Goal: Task Accomplishment & Management: Manage account settings

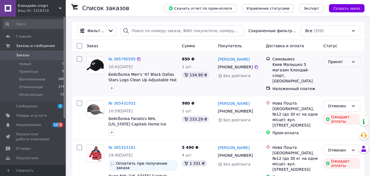
click at [355, 61] on icon at bounding box center [353, 61] width 4 height 4
click at [342, 72] on li "Выполнен" at bounding box center [342, 74] width 36 height 10
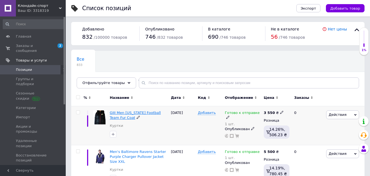
click at [120, 113] on span "GIII Men [US_STATE] Football Team Fur Coat" at bounding box center [135, 114] width 51 height 9
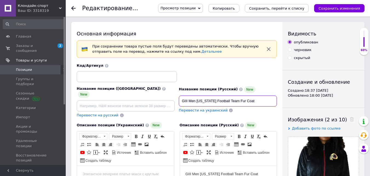
click at [191, 100] on input "GIII Men [US_STATE] Football Team Fur Coat" at bounding box center [228, 100] width 98 height 11
type input "GIII en [US_STATE] Football Team Fur Coat"
click at [190, 100] on input "GIII en [US_STATE] Football Team Fur Coat" at bounding box center [228, 100] width 98 height 11
drag, startPoint x: 263, startPoint y: 101, endPoint x: 181, endPoint y: 100, distance: 82.5
click at [181, 100] on input "GIII Women [US_STATE] Football Team Fur Coat" at bounding box center [228, 100] width 98 height 11
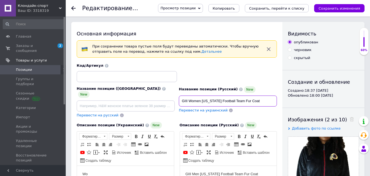
type input "GIII Women [US_STATE] Football Team Fur Coat"
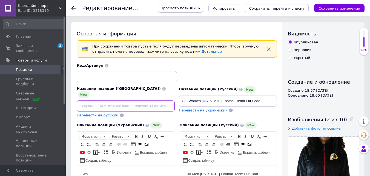
click at [80, 102] on input at bounding box center [126, 105] width 98 height 11
paste input "GIII Women [US_STATE] Football Team Fur Coat"
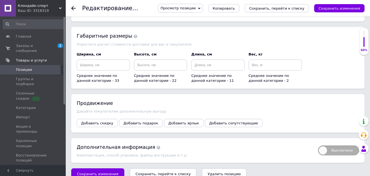
scroll to position [688, 0]
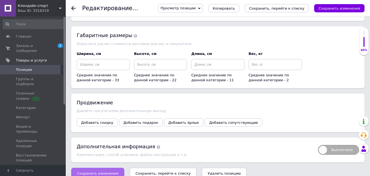
type input "GIII Women [US_STATE] Football Team Fur Coat"
click at [103, 168] on button "Сохранить изменения" at bounding box center [97, 173] width 53 height 11
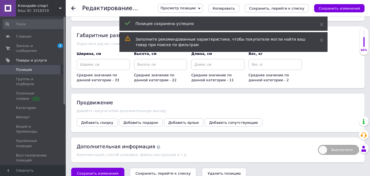
click at [349, 6] on icon "Сохранить изменения" at bounding box center [340, 8] width 42 height 4
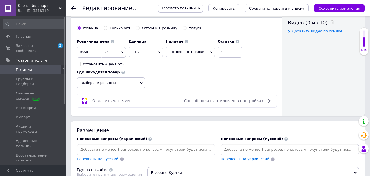
scroll to position [304, 0]
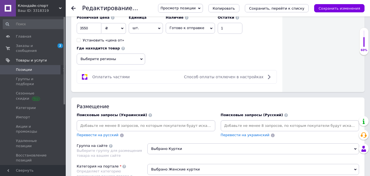
click at [225, 122] on input at bounding box center [290, 125] width 137 height 8
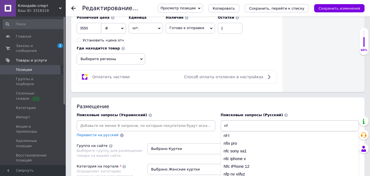
type input "nfl"
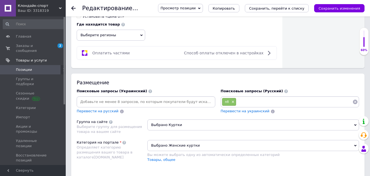
scroll to position [332, 0]
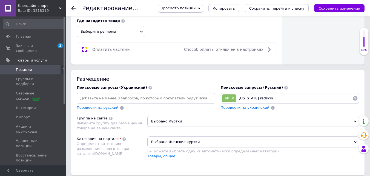
type input "[US_STATE] redskins"
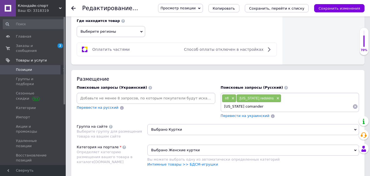
type input "[US_STATE] comanders"
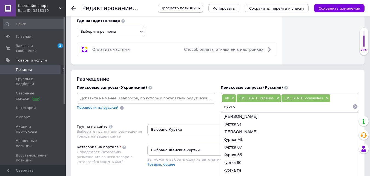
type input "куртки"
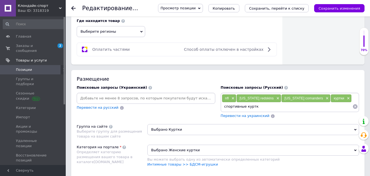
type input "спортивные куртки"
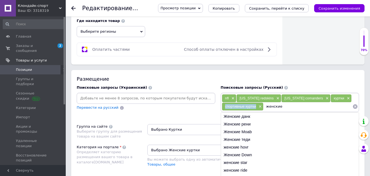
drag, startPoint x: 223, startPoint y: 100, endPoint x: 254, endPoint y: 105, distance: 31.1
click at [256, 104] on div "спортивные куртки ×" at bounding box center [242, 107] width 41 height 8
copy span "спортивные куртки"
click at [283, 102] on input "женские" at bounding box center [308, 106] width 89 height 8
paste input "спортивные куртки"
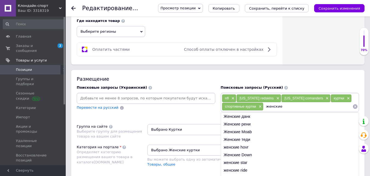
type input "женские спортивные куртки"
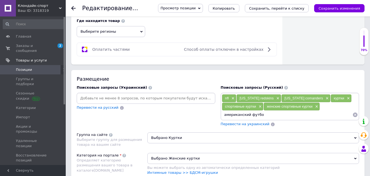
type input "американский футбол"
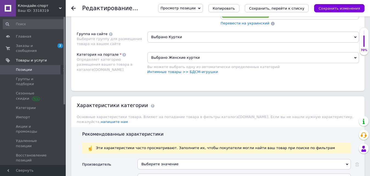
scroll to position [441, 0]
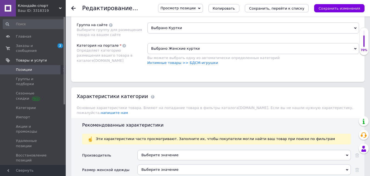
click at [348, 150] on div "Выберите значение" at bounding box center [245, 155] width 214 height 10
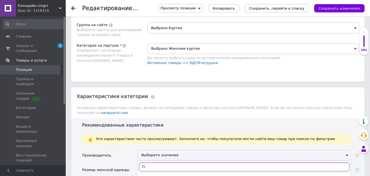
type input "П"
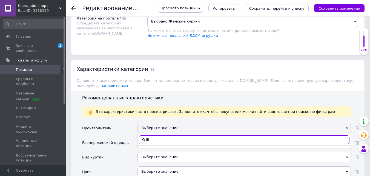
scroll to position [469, 0]
type input "G"
type input "Team Apparel"
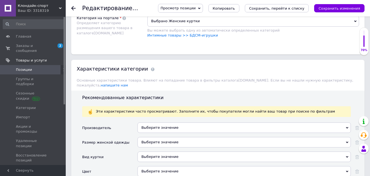
drag, startPoint x: 348, startPoint y: 146, endPoint x: 344, endPoint y: 147, distance: 3.9
click at [348, 156] on use at bounding box center [347, 157] width 2 height 2
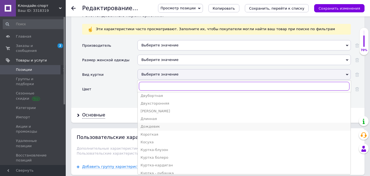
scroll to position [0, 0]
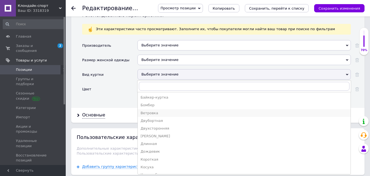
click at [152, 110] on div "Ветровка" at bounding box center [245, 112] width 208 height 5
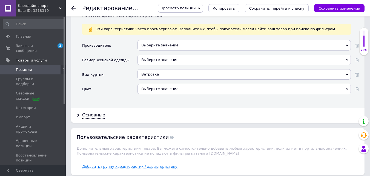
click at [347, 73] on icon at bounding box center [347, 74] width 2 height 2
click at [125, 97] on div "Рекомендованные характеристики Эти характеристики часто просматривают. Заполнит…" at bounding box center [218, 58] width 294 height 100
drag, startPoint x: 347, startPoint y: 78, endPoint x: 343, endPoint y: 79, distance: 4.5
click at [345, 84] on div "Выберите значение" at bounding box center [245, 89] width 214 height 10
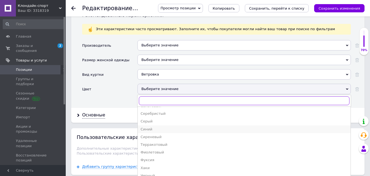
scroll to position [606, 0]
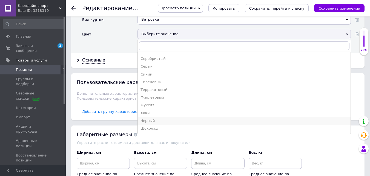
click at [149, 118] on div "Черный" at bounding box center [245, 120] width 208 height 5
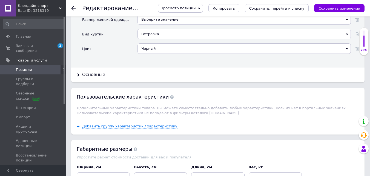
scroll to position [578, 0]
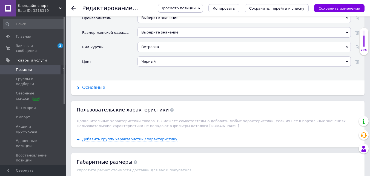
click at [98, 84] on div "Основные" at bounding box center [93, 87] width 23 height 6
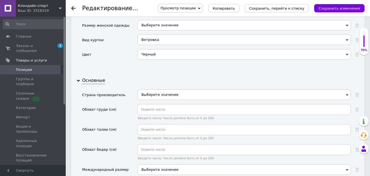
scroll to position [606, 0]
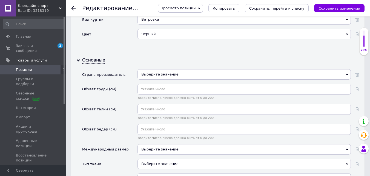
click at [348, 148] on use at bounding box center [347, 149] width 2 height 2
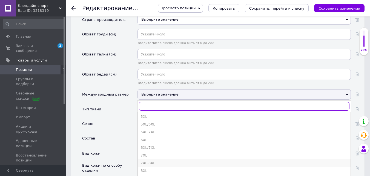
scroll to position [82, 0]
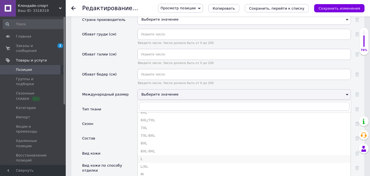
click at [147, 156] on div "L" at bounding box center [245, 158] width 208 height 5
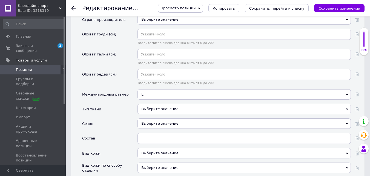
click at [349, 118] on div "Выберите значение" at bounding box center [245, 123] width 214 height 10
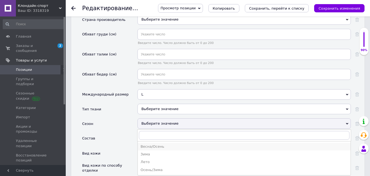
click at [156, 144] on div "Весна/Осень" at bounding box center [245, 146] width 208 height 5
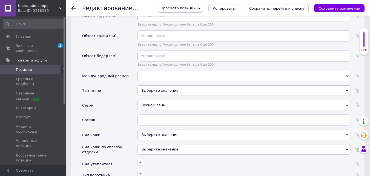
scroll to position [688, 0]
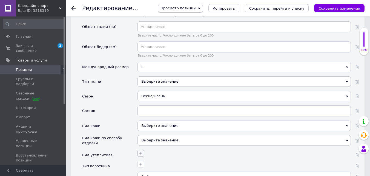
click at [143, 150] on button "button" at bounding box center [141, 153] width 7 height 7
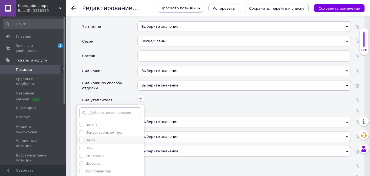
scroll to position [27, 0]
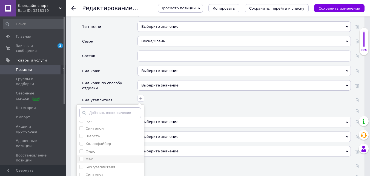
click at [82, 157] on input "Мех" at bounding box center [82, 159] width 4 height 4
checkbox input "true"
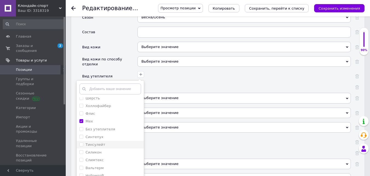
scroll to position [825, 0]
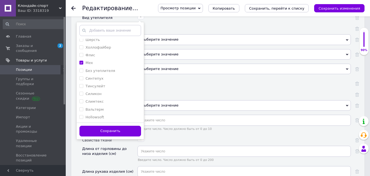
click at [123, 126] on button "Сохранить" at bounding box center [111, 131] width 62 height 11
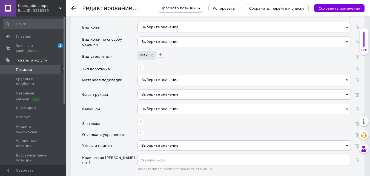
scroll to position [770, 0]
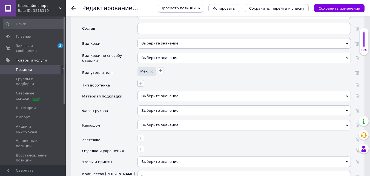
click at [142, 81] on icon "button" at bounding box center [141, 83] width 4 height 4
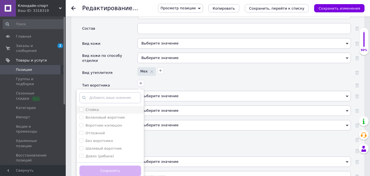
click at [81, 107] on input "Стойка" at bounding box center [82, 109] width 4 height 4
checkbox input "true"
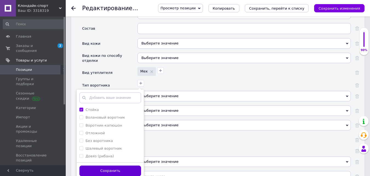
click at [111, 165] on button "Сохранить" at bounding box center [111, 170] width 62 height 11
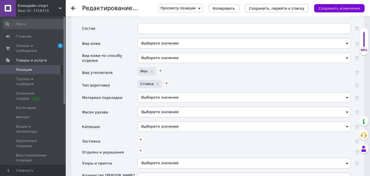
drag, startPoint x: 349, startPoint y: 101, endPoint x: 339, endPoint y: 101, distance: 9.9
click at [347, 107] on div "Выберите значение" at bounding box center [245, 112] width 214 height 10
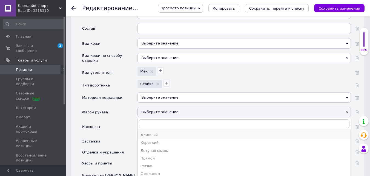
click at [156, 131] on li "Длинный" at bounding box center [244, 135] width 213 height 8
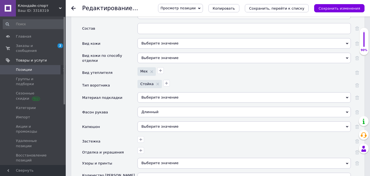
click at [347, 125] on icon at bounding box center [347, 126] width 2 height 2
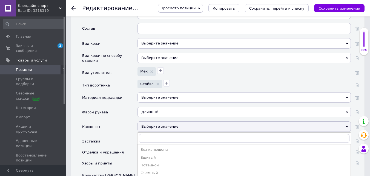
click at [159, 146] on li "Без капюшона" at bounding box center [244, 150] width 213 height 8
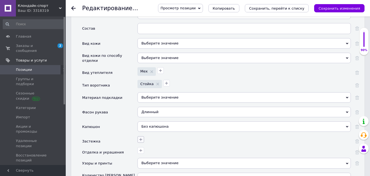
click at [141, 137] on icon "button" at bounding box center [141, 139] width 4 height 4
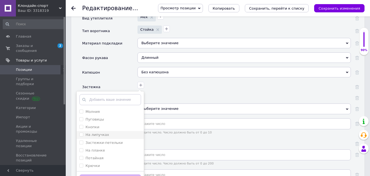
scroll to position [825, 0]
click at [80, 107] on li "Молния" at bounding box center [110, 111] width 67 height 8
checkbox input "true"
click at [103, 174] on button "Сохранить" at bounding box center [111, 179] width 62 height 11
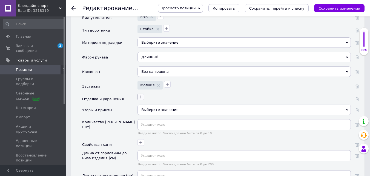
click at [140, 95] on icon "button" at bounding box center [141, 97] width 4 height 4
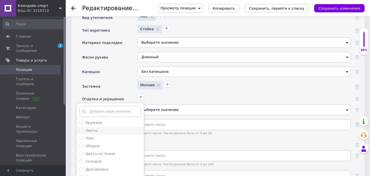
scroll to position [27, 0]
click at [81, 125] on input "Вышивка" at bounding box center [82, 127] width 4 height 4
checkbox input "true"
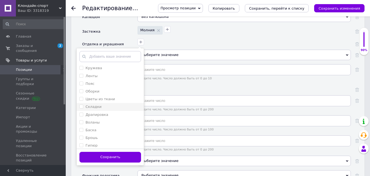
scroll to position [64, 0]
click at [81, 141] on input "Нашивка" at bounding box center [82, 143] width 4 height 4
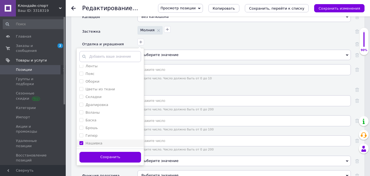
checkbox input "true"
click at [82, 103] on input "Мех" at bounding box center [82, 105] width 4 height 4
checkbox input "true"
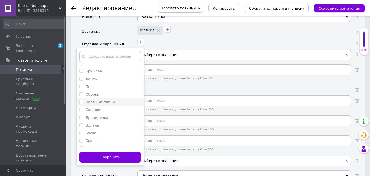
scroll to position [55, 0]
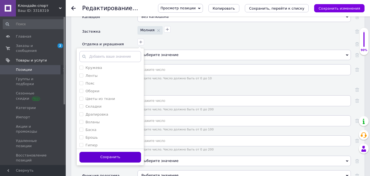
click at [116, 152] on button "Сохранить" at bounding box center [111, 157] width 62 height 11
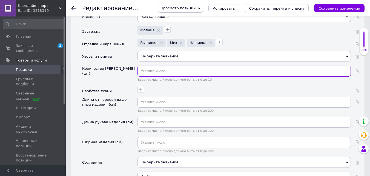
click at [143, 66] on input "text" at bounding box center [245, 71] width 214 height 11
click at [141, 66] on input "text" at bounding box center [245, 71] width 214 height 11
type input "2"
click at [140, 87] on icon "button" at bounding box center [141, 89] width 4 height 4
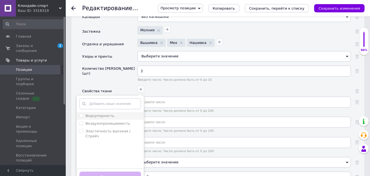
click at [82, 113] on input "Водоупорность" at bounding box center [82, 115] width 4 height 4
checkbox input "true"
drag, startPoint x: 81, startPoint y: 112, endPoint x: 96, endPoint y: 130, distance: 22.9
click at [83, 118] on ul "Водоупорность Воздухопроницаемость Эластичность высокая / Стрейч" at bounding box center [110, 139] width 67 height 55
click at [81, 121] on input "Воздухопроницаемость" at bounding box center [82, 123] width 4 height 4
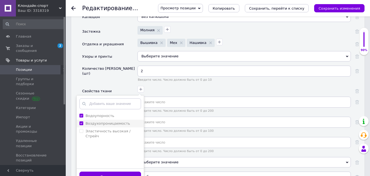
checkbox input "true"
click at [107, 171] on button "Сохранить" at bounding box center [111, 176] width 62 height 11
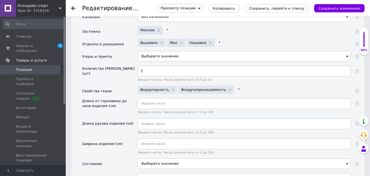
click at [345, 158] on div "Выберите значение" at bounding box center [245, 163] width 214 height 10
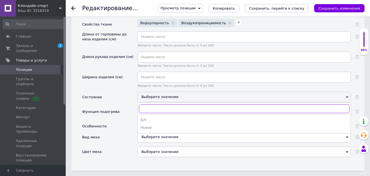
scroll to position [962, 0]
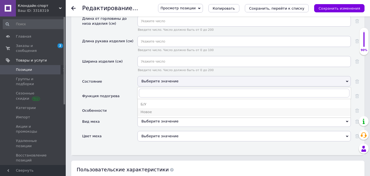
click at [145, 109] on div "Новое" at bounding box center [245, 111] width 208 height 5
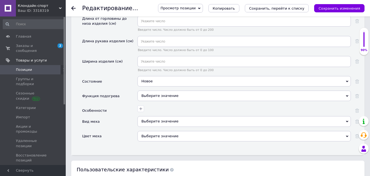
click at [347, 90] on span "Выберите значение" at bounding box center [245, 95] width 214 height 10
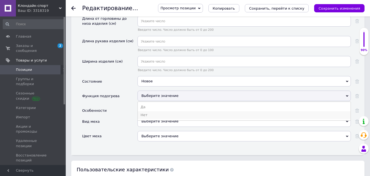
click at [144, 111] on li "Нет" at bounding box center [244, 115] width 213 height 8
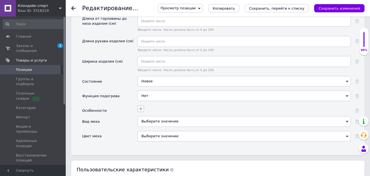
click at [141, 106] on icon "button" at bounding box center [141, 108] width 4 height 4
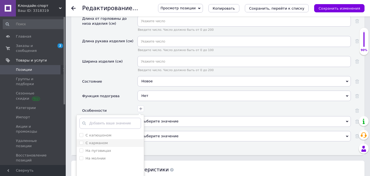
drag, startPoint x: 81, startPoint y: 133, endPoint x: 83, endPoint y: 136, distance: 4.1
click at [81, 141] on карманом "С карманом" at bounding box center [82, 143] width 4 height 4
checkbox карманом "true"
click at [82, 156] on молнии "На молнии" at bounding box center [82, 158] width 4 height 4
checkbox молнии "true"
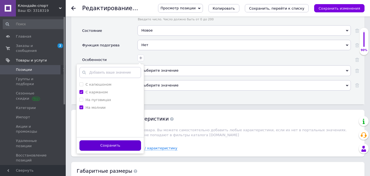
scroll to position [1017, 0]
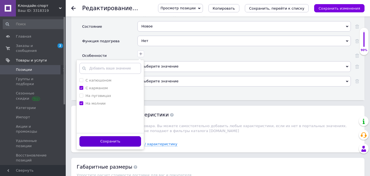
click at [109, 136] on button "Сохранить" at bounding box center [111, 141] width 62 height 11
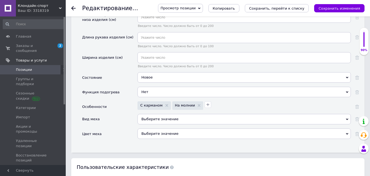
scroll to position [962, 0]
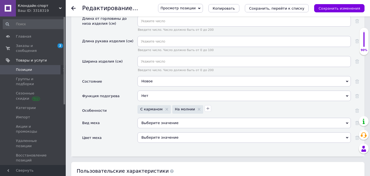
click at [348, 118] on div "Выберите значение" at bounding box center [245, 123] width 214 height 10
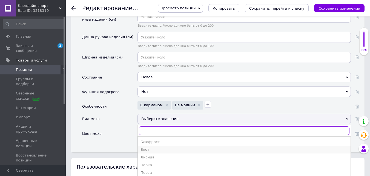
scroll to position [990, 0]
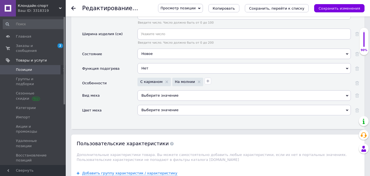
click at [347, 105] on div "Выберите значение" at bounding box center [245, 110] width 214 height 10
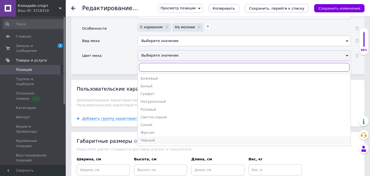
scroll to position [1044, 0]
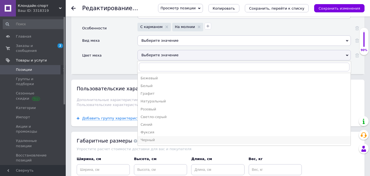
click at [152, 137] on div "Черный" at bounding box center [245, 139] width 208 height 5
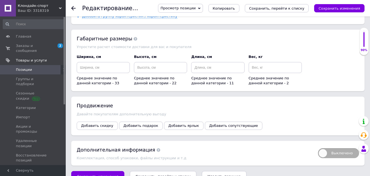
scroll to position [1150, 0]
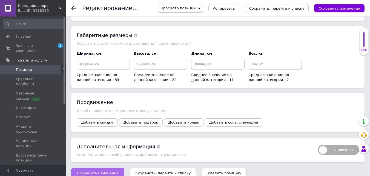
click at [101, 171] on span "Сохранить изменения" at bounding box center [98, 173] width 42 height 4
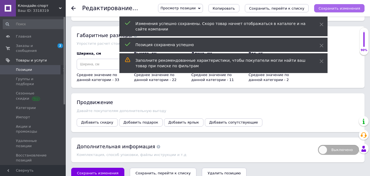
click at [352, 8] on icon "Сохранить изменения" at bounding box center [340, 8] width 42 height 4
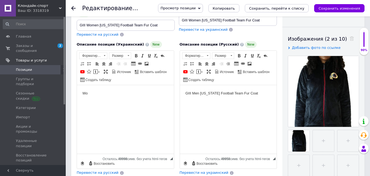
scroll to position [53, 0]
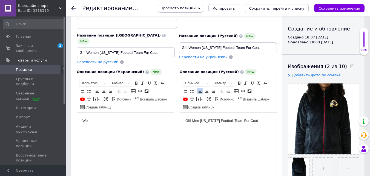
click at [194, 120] on p "GIII Men [US_STATE] Football Team Fur Coat" at bounding box center [228, 121] width 86 height 6
click at [263, 122] on p "GIII Women [US_STATE] Football Team Fur Coat" at bounding box center [228, 121] width 86 height 6
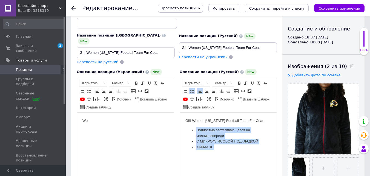
drag, startPoint x: 216, startPoint y: 149, endPoint x: 193, endPoint y: 132, distance: 28.8
click at [193, 132] on ul "Полностью застегивающаяся на молнию спереди С МИКРОФЛИСОВОЙ ПОДКЛАДКОЙ КАРМАНЫ" at bounding box center [228, 138] width 86 height 23
copy ul "Полностью застегивающаяся на молнию спереди С МИКРОФЛИСОВОЙ ПОДКЛАДКОЙ КАРМАНЫ"
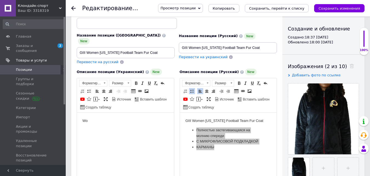
click at [90, 120] on body "Wo" at bounding box center [126, 121] width 86 height 6
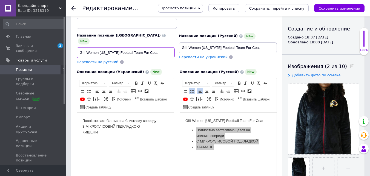
click at [162, 47] on input "GIII Women [US_STATE] Football Team Fur Coat" at bounding box center [126, 52] width 98 height 11
drag, startPoint x: 169, startPoint y: 47, endPoint x: 158, endPoint y: 48, distance: 11.6
click at [158, 48] on input "GIII Women [US_STATE] Football Team Fur Coat Size L" at bounding box center [126, 52] width 98 height 11
type input "GIII Women [US_STATE] Football Team Fur Coat Size L"
click at [268, 46] on input "GIII Women [US_STATE] Football Team Fur Coat" at bounding box center [228, 47] width 98 height 11
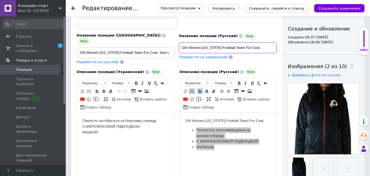
paste input "Size L"
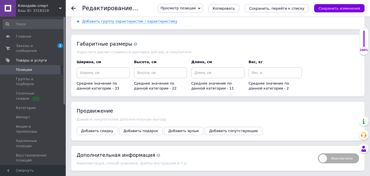
scroll to position [1150, 0]
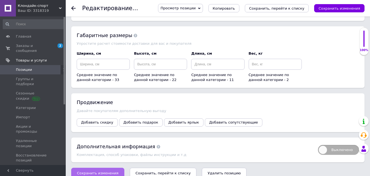
type input "GIII Women [US_STATE] Football Team Fur Coat Size L"
click at [102, 171] on span "Сохранить изменения" at bounding box center [98, 173] width 42 height 4
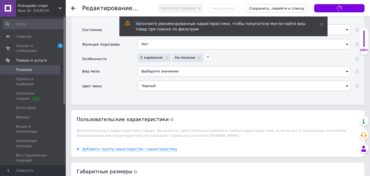
scroll to position [1013, 0]
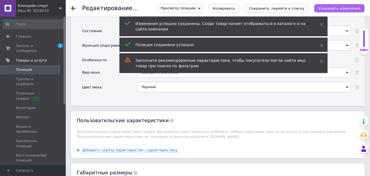
click at [352, 5] on button "Сохранить изменения" at bounding box center [339, 8] width 50 height 8
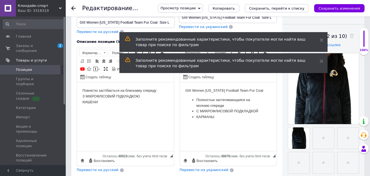
scroll to position [81, 0]
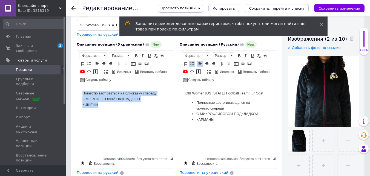
drag, startPoint x: 105, startPoint y: 103, endPoint x: 81, endPoint y: 93, distance: 26.5
click at [81, 93] on html "Повністю застібається на блискавку спереду З МІКРОФЛІСОВИЙ ПІДКЛАДКОЮ КИШЕНИ" at bounding box center [125, 99] width 97 height 28
